Goal: Task Accomplishment & Management: Use online tool/utility

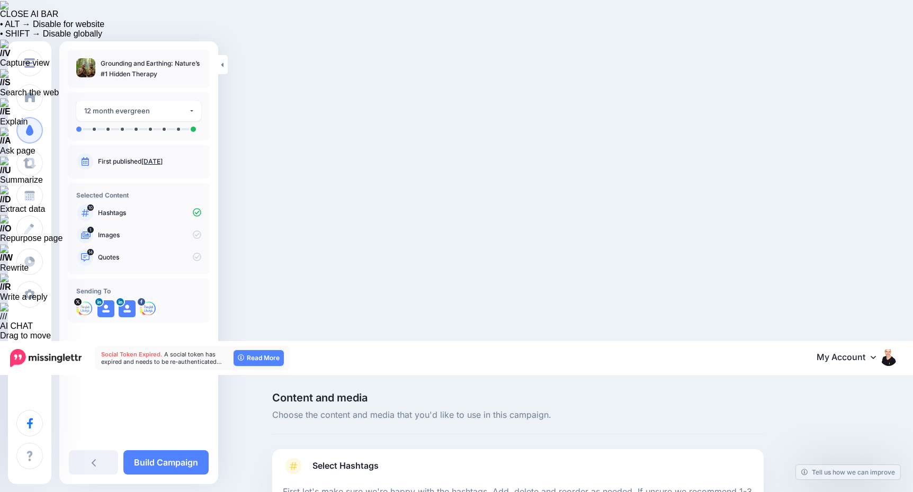
scroll to position [90, 0]
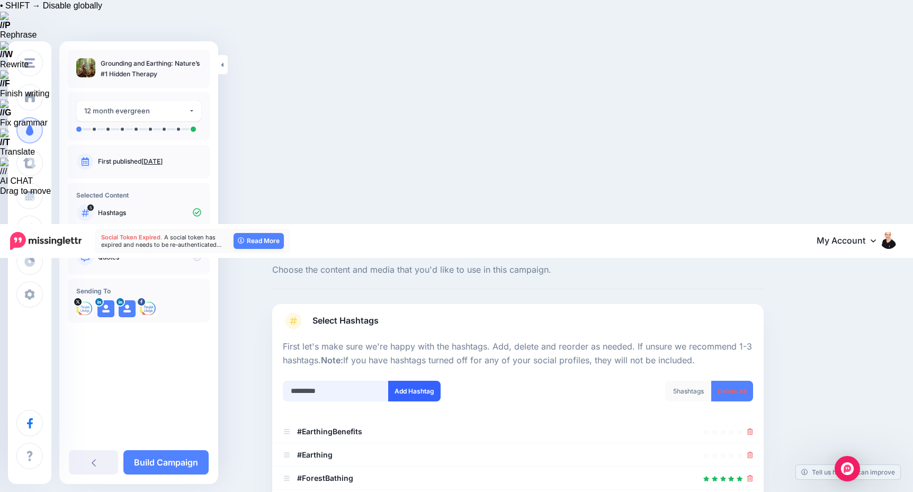
type input "*********"
click at [433, 381] on button "Add Hashtag" at bounding box center [414, 391] width 52 height 21
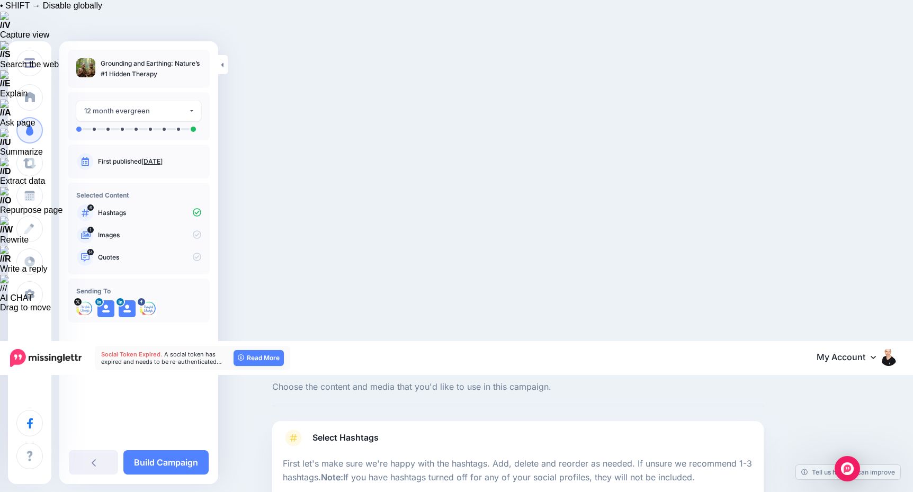
scroll to position [51, 0]
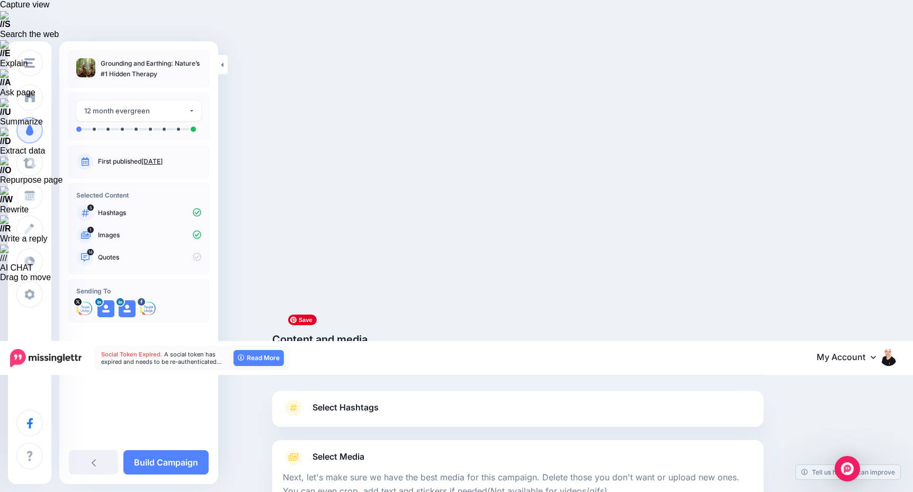
scroll to position [60, 0]
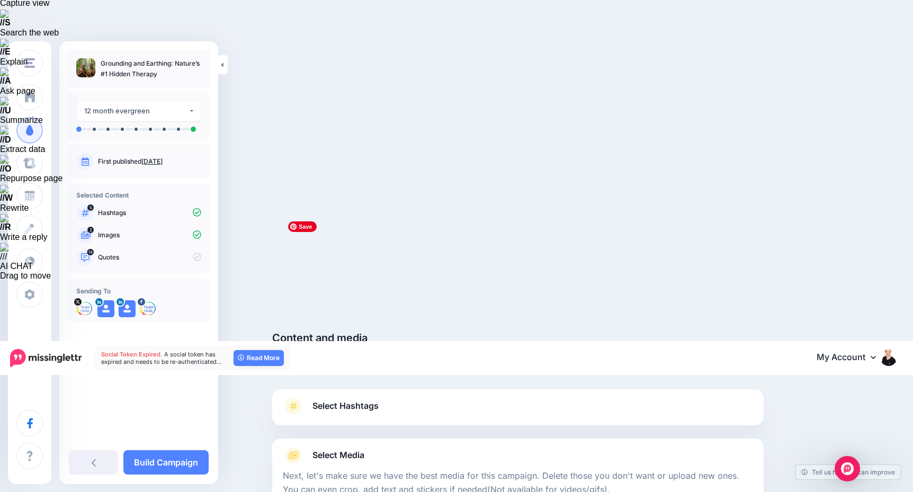
scroll to position [94, 0]
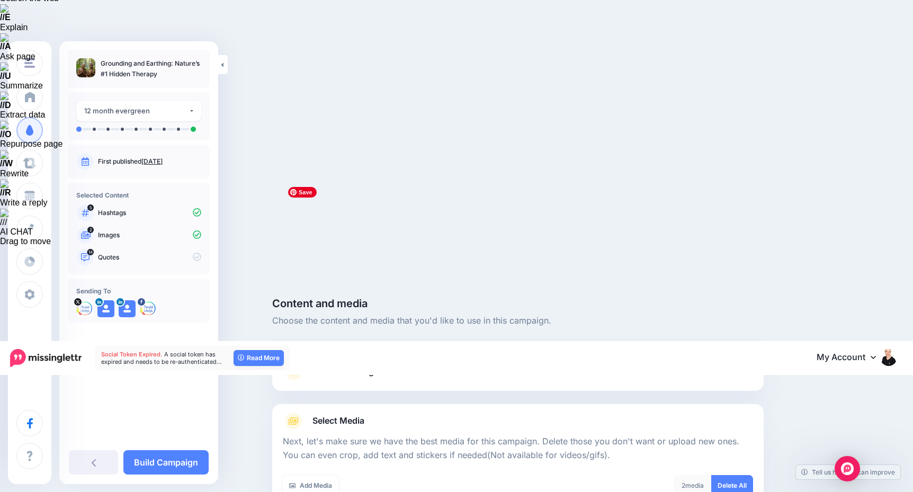
click at [311, 475] on link "Add Media" at bounding box center [311, 485] width 56 height 21
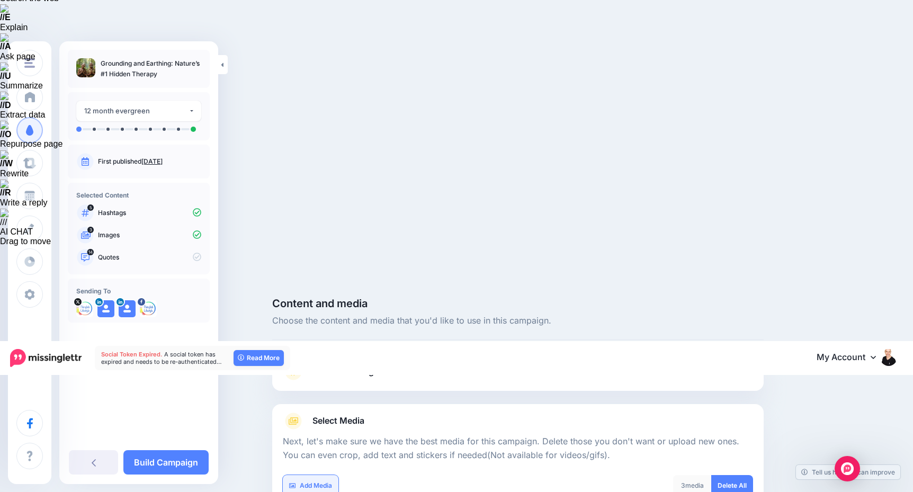
click at [313, 475] on link "Add Media" at bounding box center [311, 485] width 56 height 21
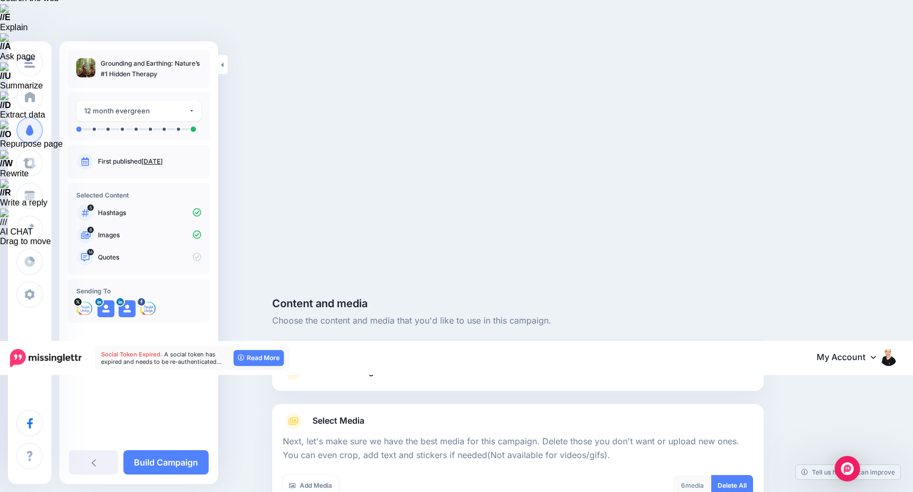
scroll to position [184, 0]
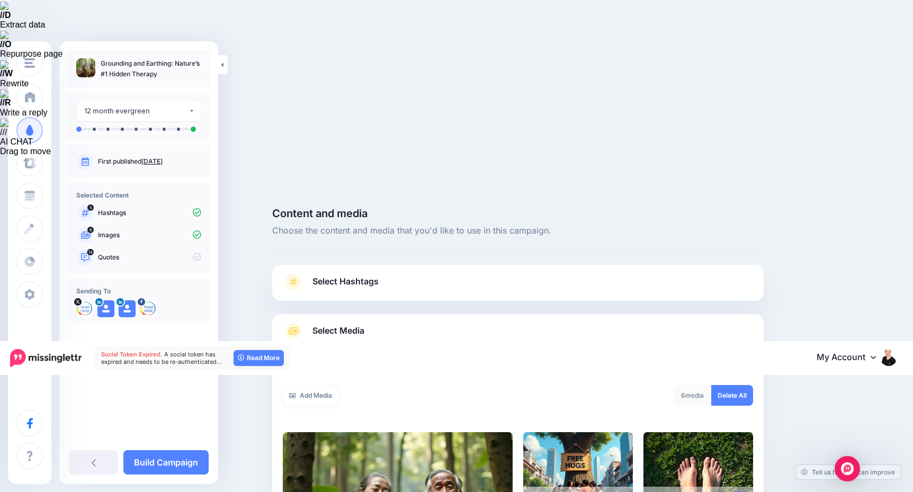
click at [740, 491] on icon at bounding box center [740, 500] width 5 height 6
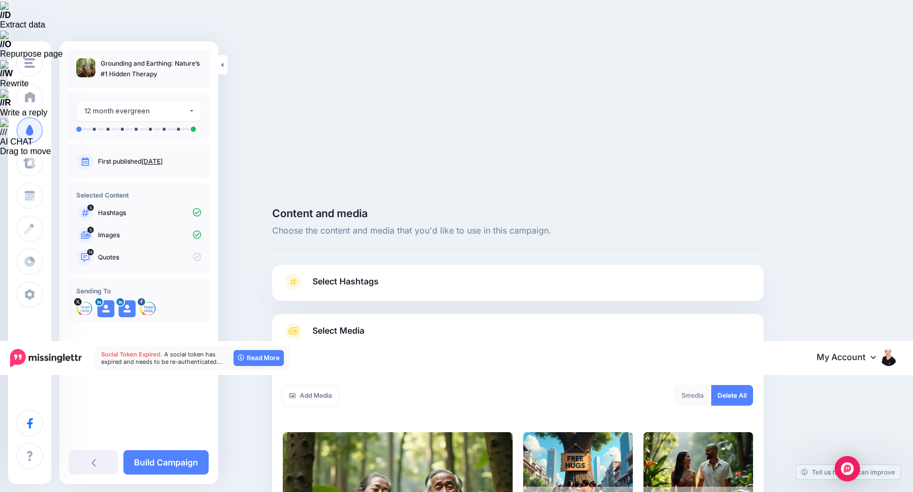
scroll to position [94, 0]
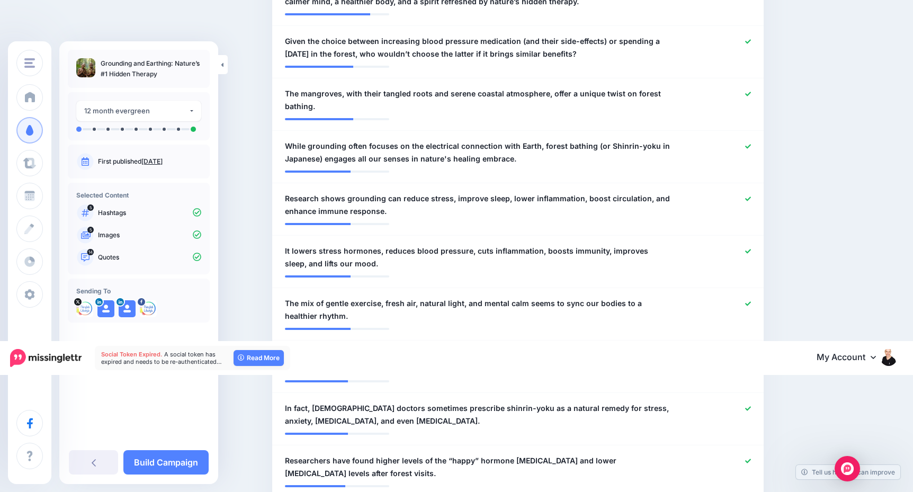
scroll to position [802, 0]
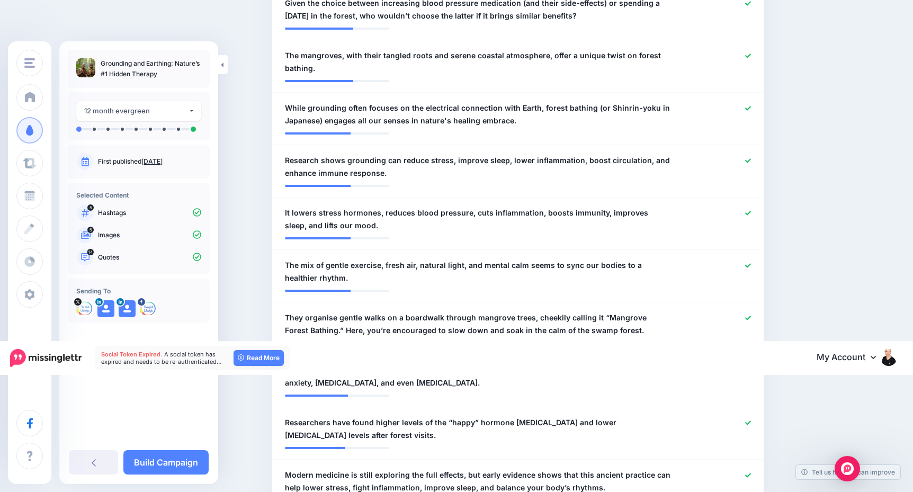
scroll to position [828, 0]
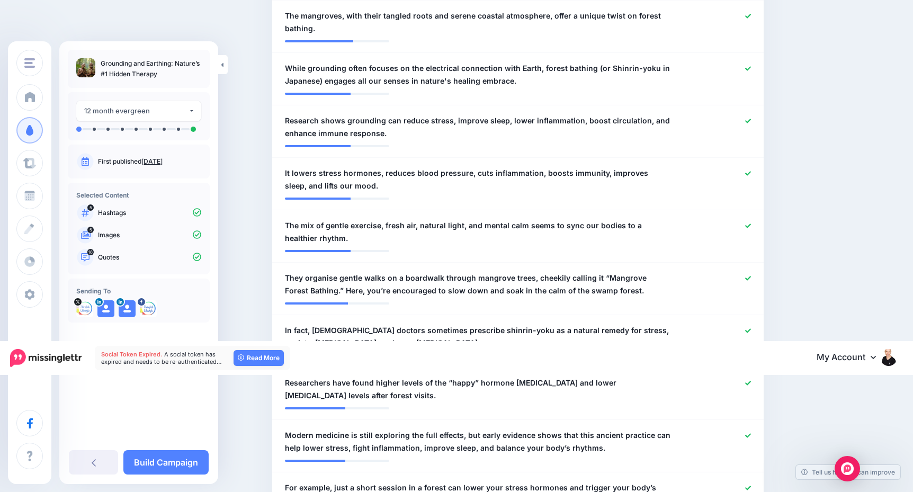
scroll to position [868, 0]
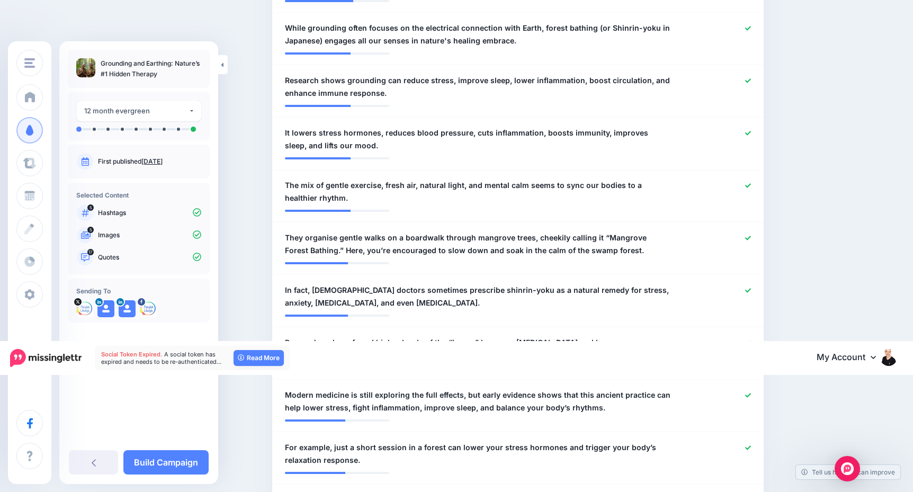
scroll to position [909, 0]
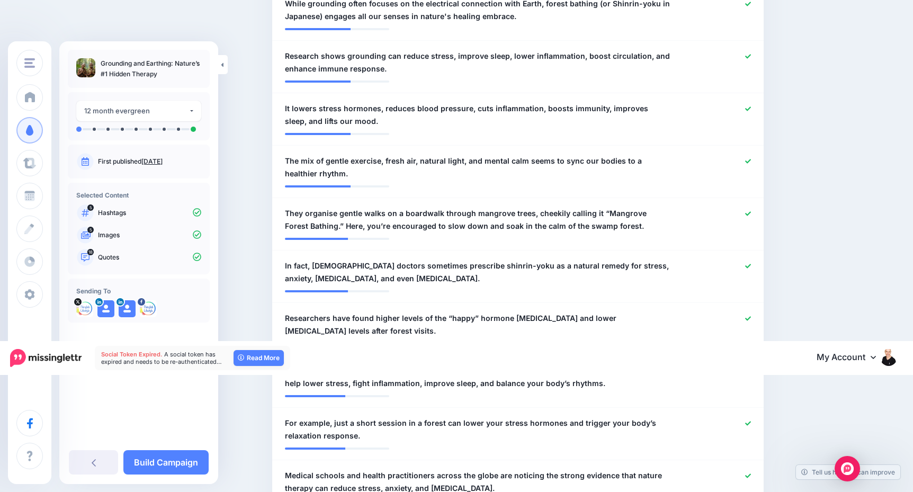
scroll to position [930, 0]
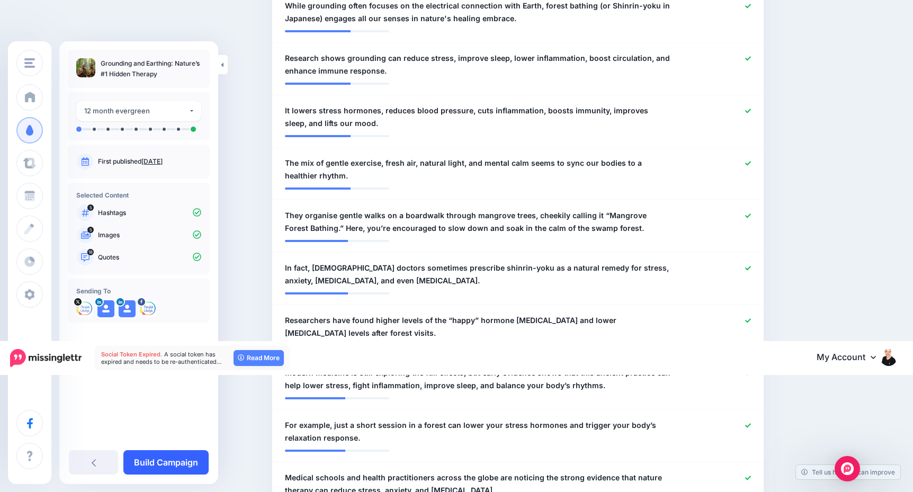
click at [201, 461] on link "Build Campaign" at bounding box center [165, 462] width 85 height 24
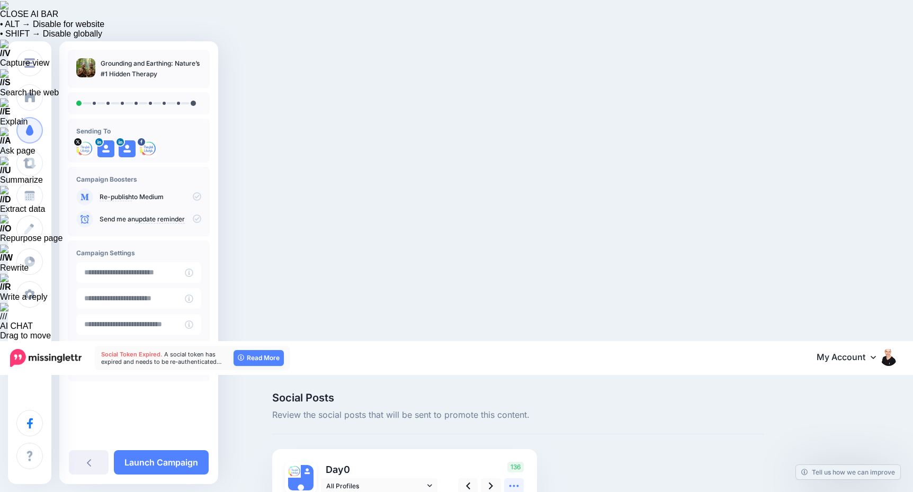
click at [511, 480] on icon at bounding box center [513, 485] width 11 height 11
click at [492, 480] on icon at bounding box center [491, 485] width 4 height 11
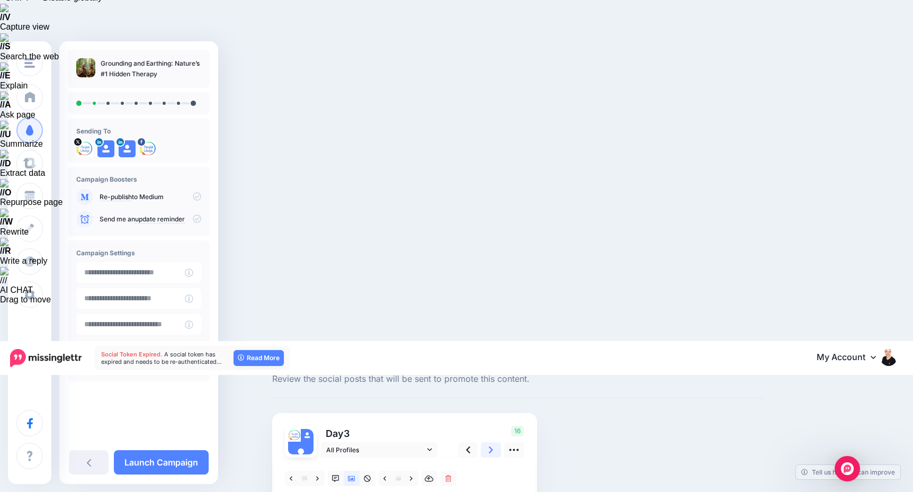
scroll to position [35, 0]
click at [492, 445] on icon at bounding box center [491, 450] width 4 height 11
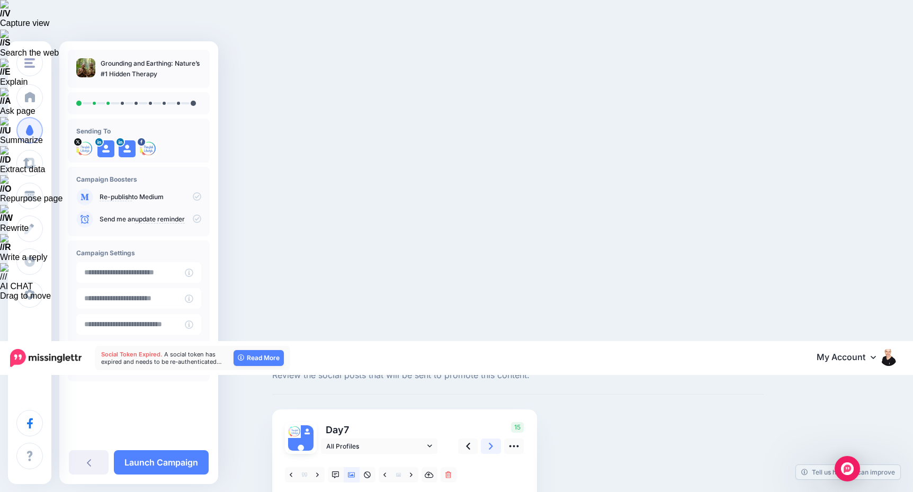
scroll to position [26, 0]
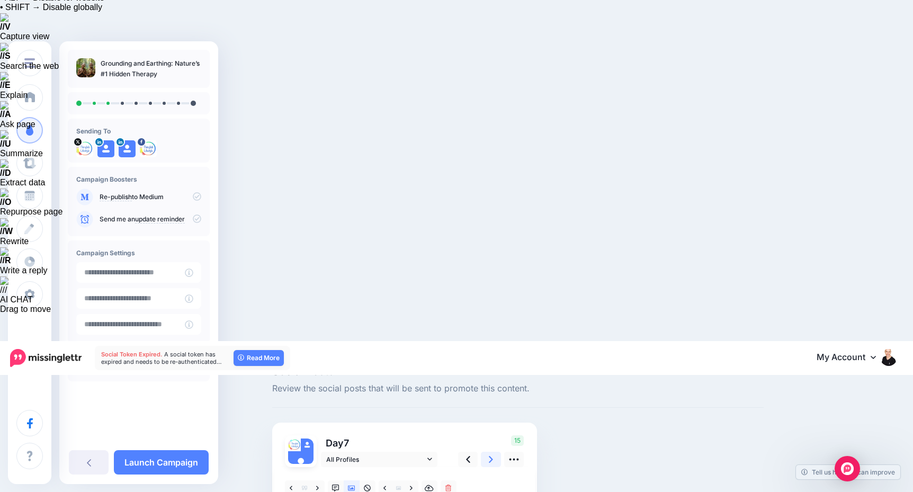
click at [494, 452] on link at bounding box center [491, 459] width 20 height 15
click at [492, 456] on icon at bounding box center [491, 459] width 4 height 7
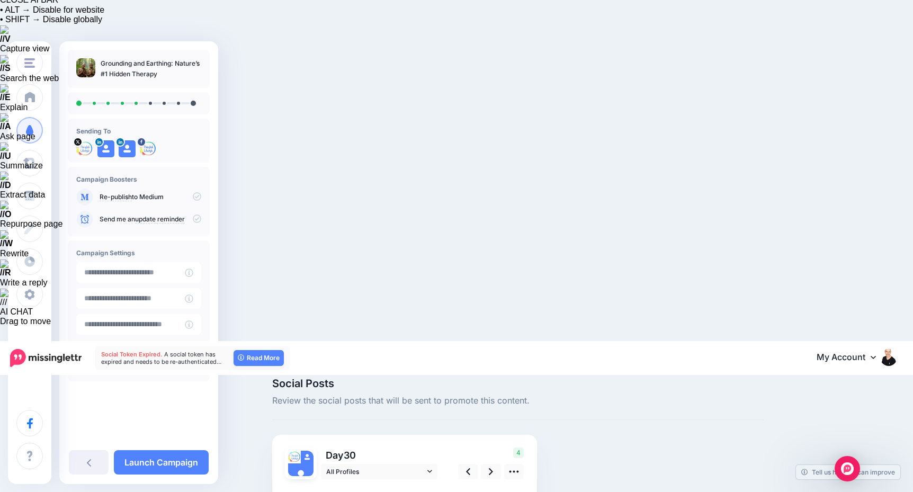
click at [495, 491] on link at bounding box center [497, 499] width 13 height 15
click at [491, 468] on icon at bounding box center [491, 471] width 4 height 7
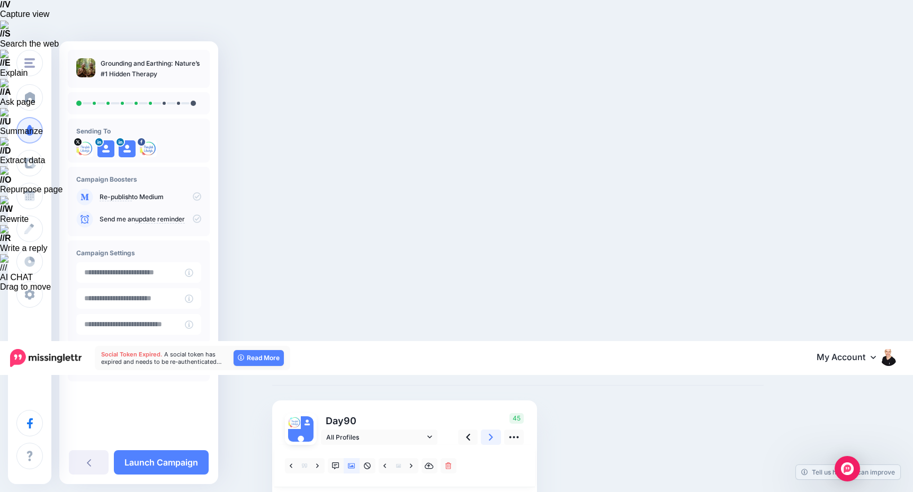
scroll to position [49, 0]
click at [488, 429] on link at bounding box center [491, 436] width 20 height 15
click at [352, 462] on icon at bounding box center [351, 464] width 7 height 5
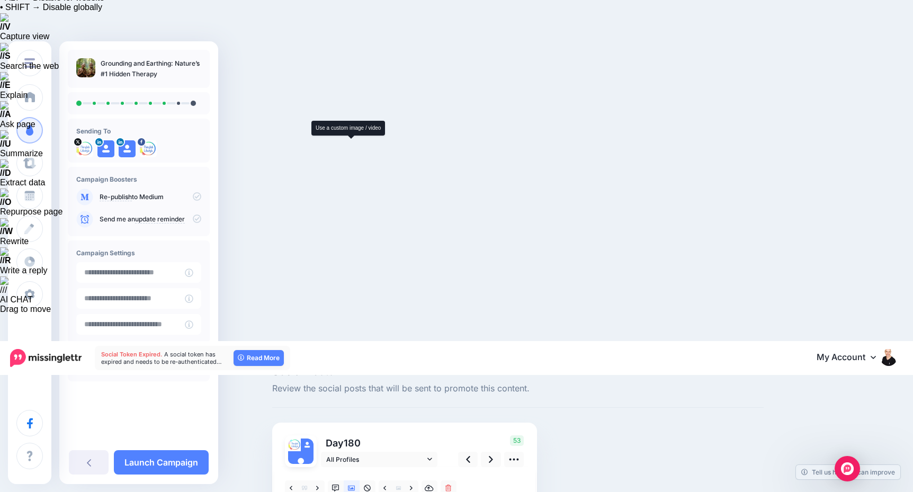
click at [350, 484] on icon at bounding box center [351, 487] width 7 height 7
click at [410, 484] on icon at bounding box center [411, 487] width 3 height 7
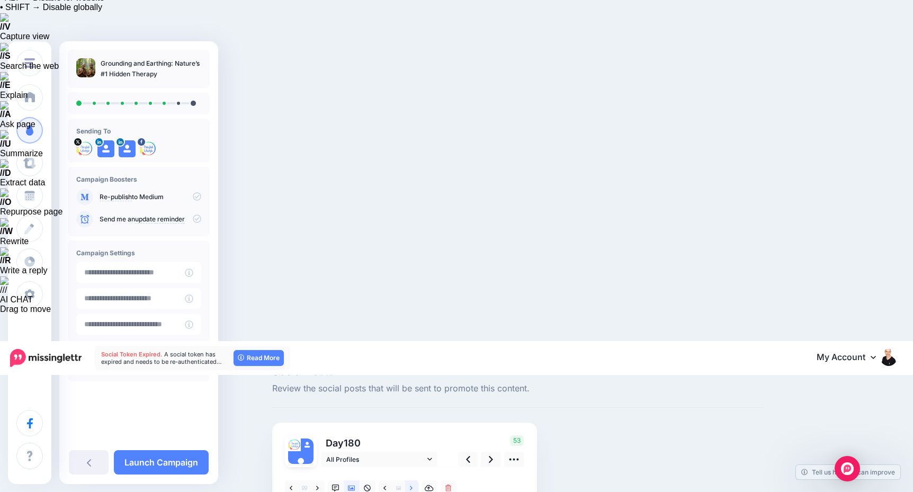
click at [410, 484] on icon at bounding box center [411, 487] width 3 height 7
click at [488, 452] on link at bounding box center [491, 459] width 20 height 15
click at [491, 454] on icon at bounding box center [491, 459] width 4 height 11
click at [490, 454] on icon at bounding box center [491, 459] width 4 height 11
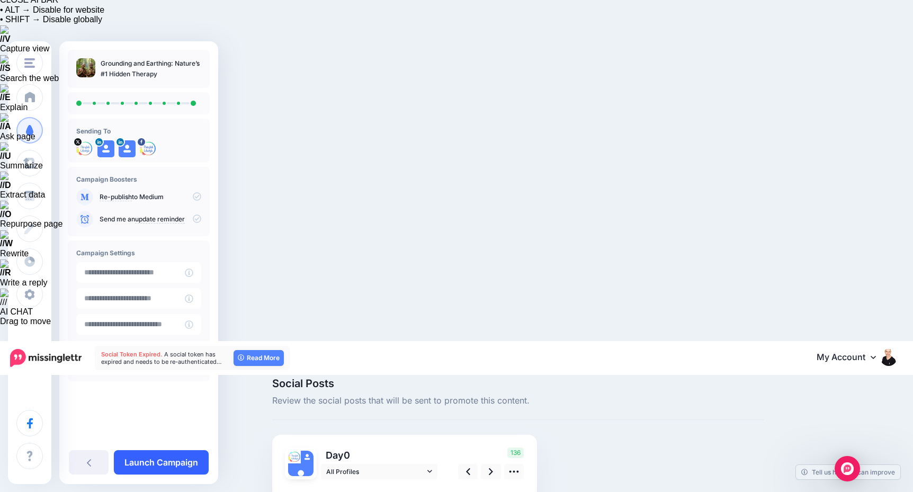
click at [161, 458] on link "Launch Campaign" at bounding box center [161, 462] width 95 height 24
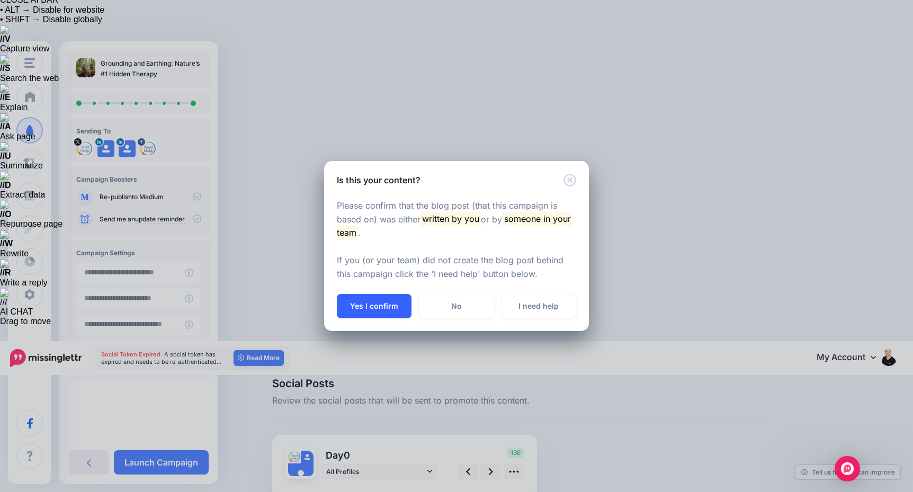
click at [396, 310] on button "Yes I confirm" at bounding box center [374, 306] width 75 height 24
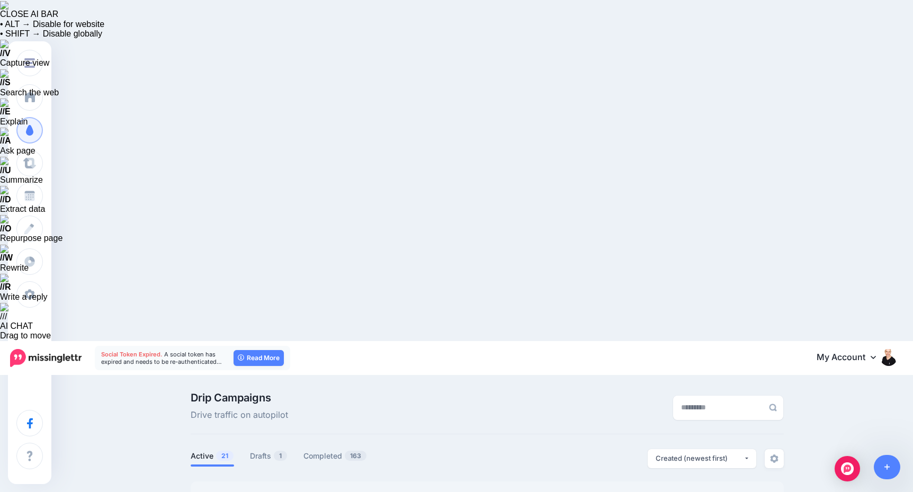
click at [148, 351] on span "Social Token Expired." at bounding box center [131, 354] width 61 height 7
click at [192, 351] on span "A social token has expired and needs to be re-authenticated…" at bounding box center [161, 358] width 121 height 15
click at [150, 351] on span "Social Token Expired." at bounding box center [131, 354] width 61 height 7
